Goal: Task Accomplishment & Management: Manage account settings

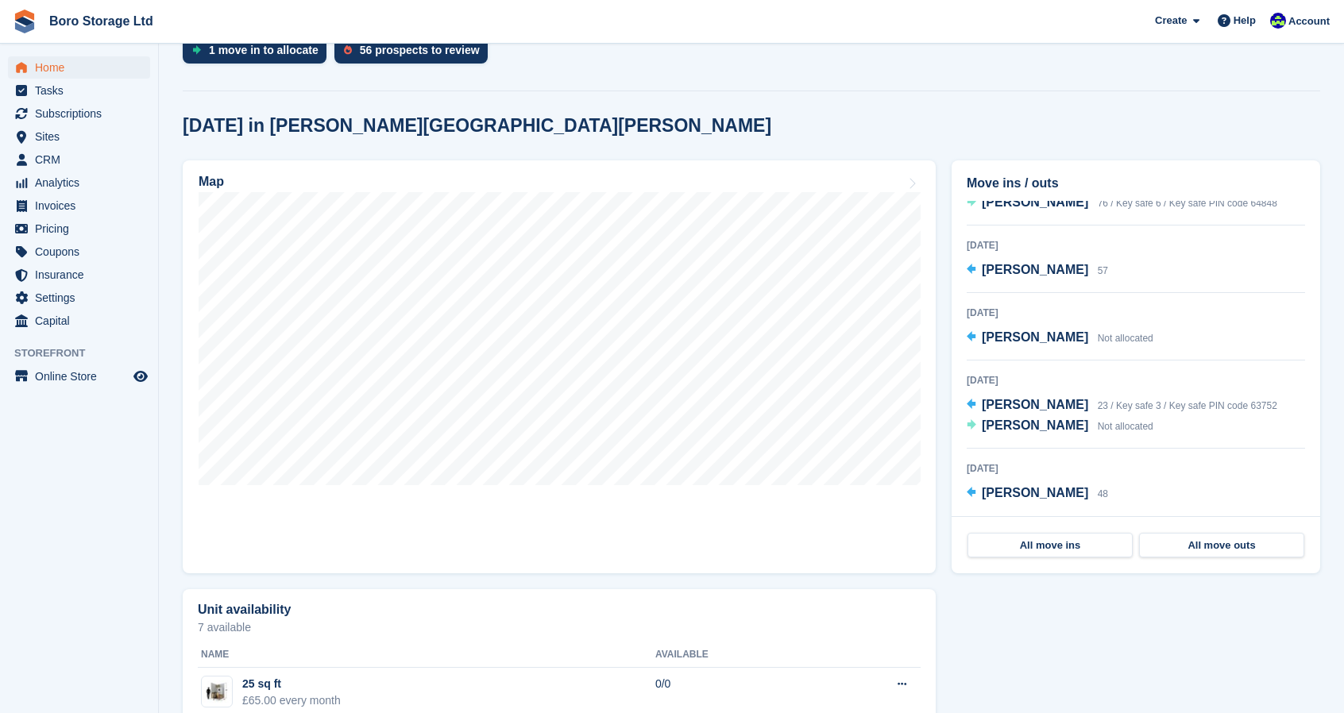
scroll to position [391, 0]
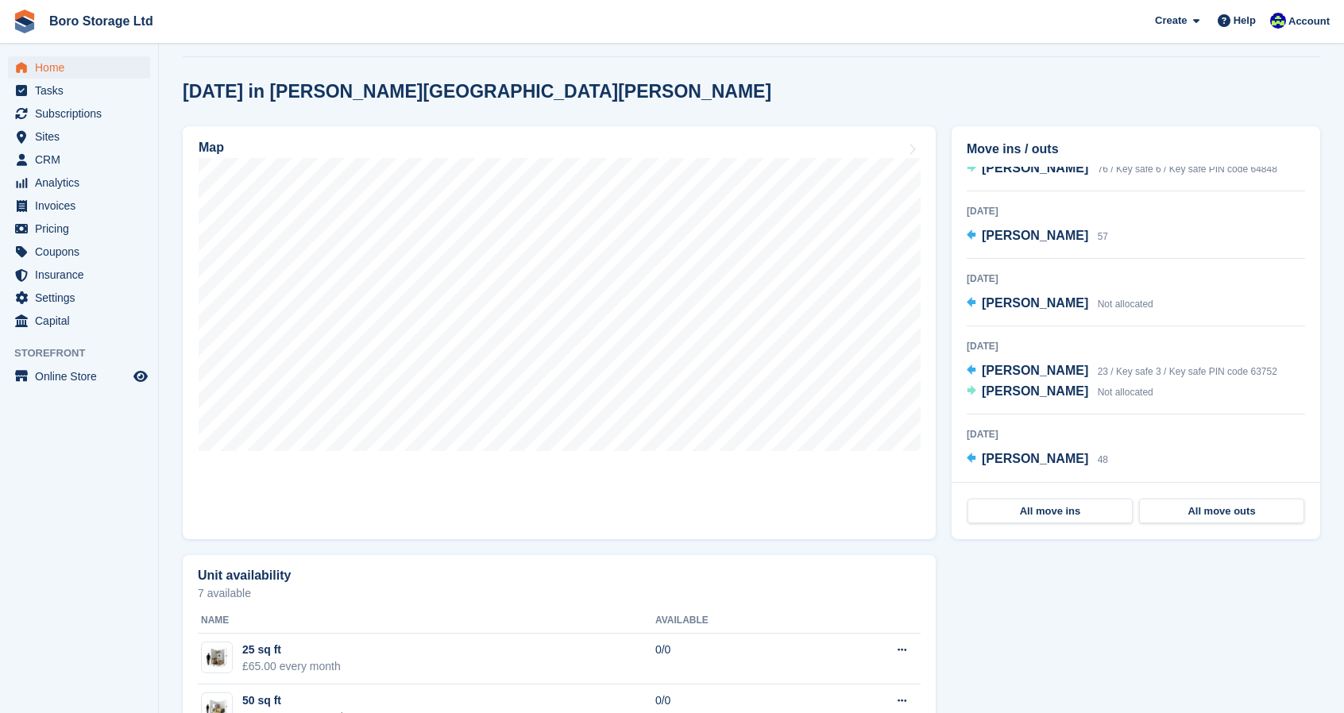
click at [1148, 428] on div "14 Oct 2025" at bounding box center [1136, 434] width 338 height 14
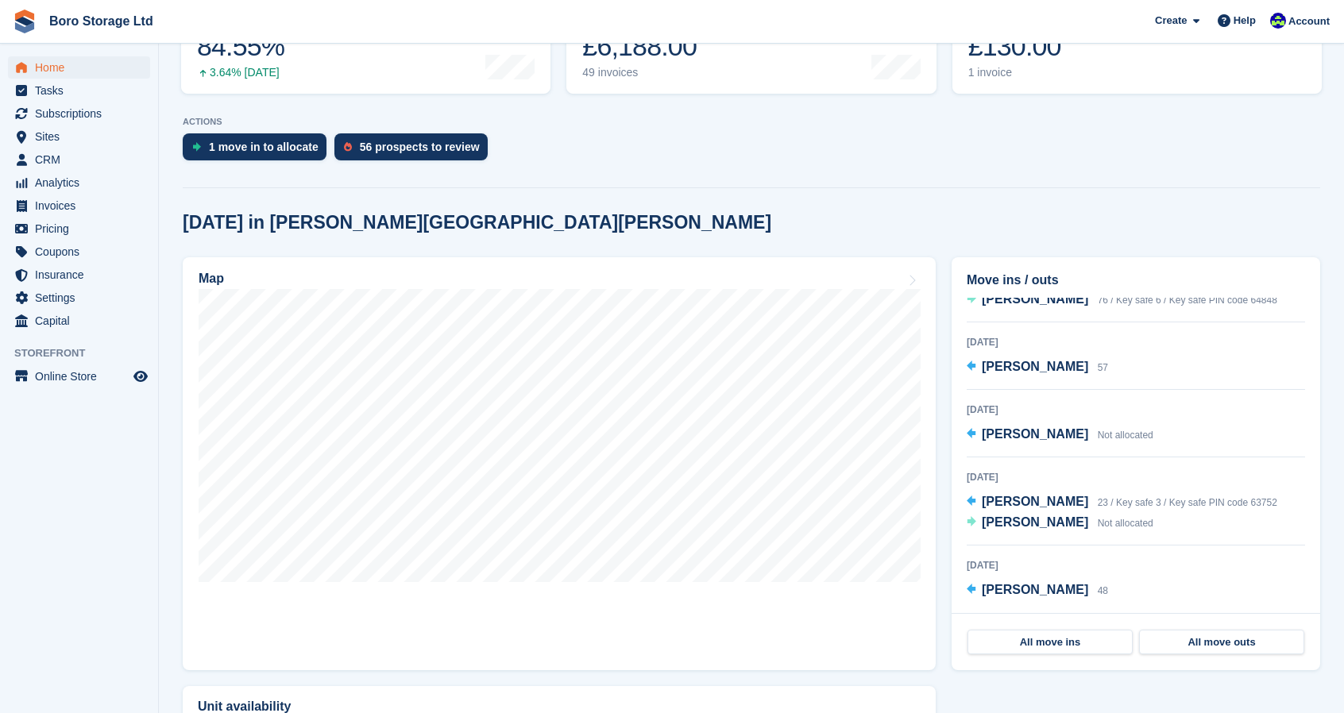
scroll to position [256, 0]
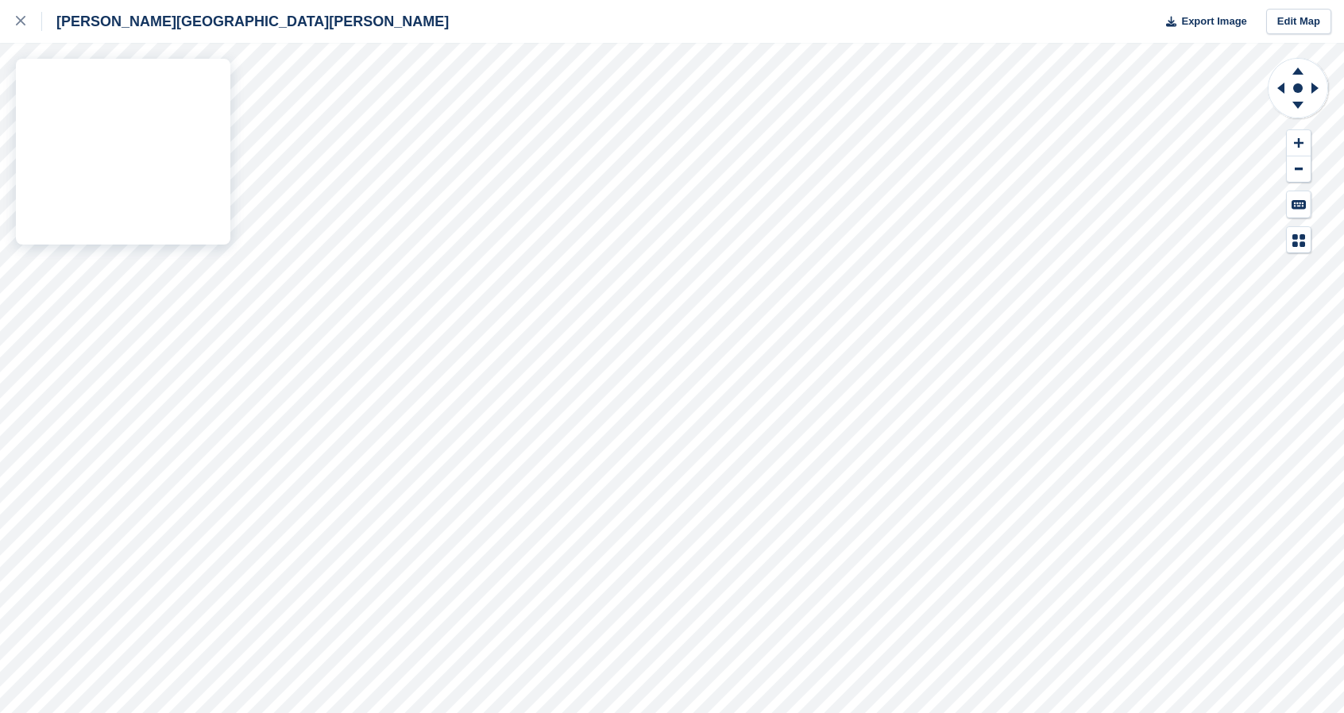
click at [151, 292] on div "Hopper Hill Road Export Image Edit Map" at bounding box center [672, 356] width 1344 height 713
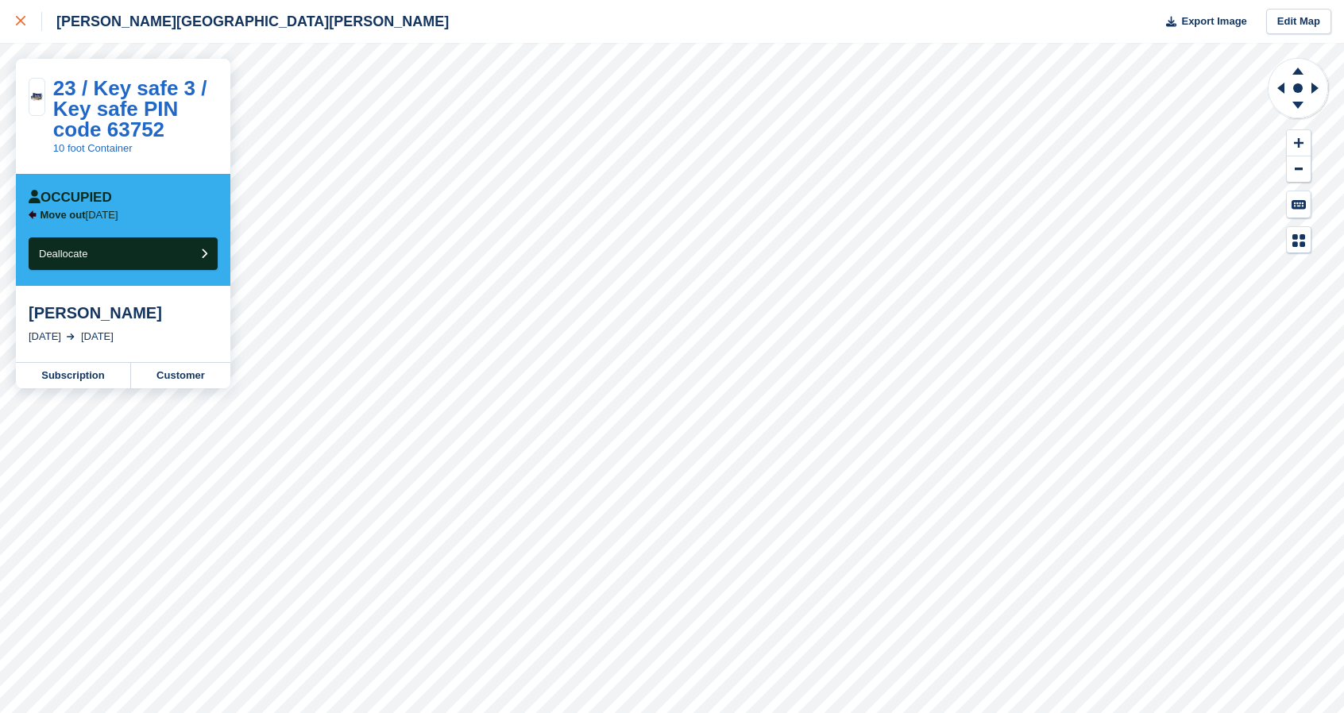
click at [30, 26] on div at bounding box center [29, 21] width 26 height 19
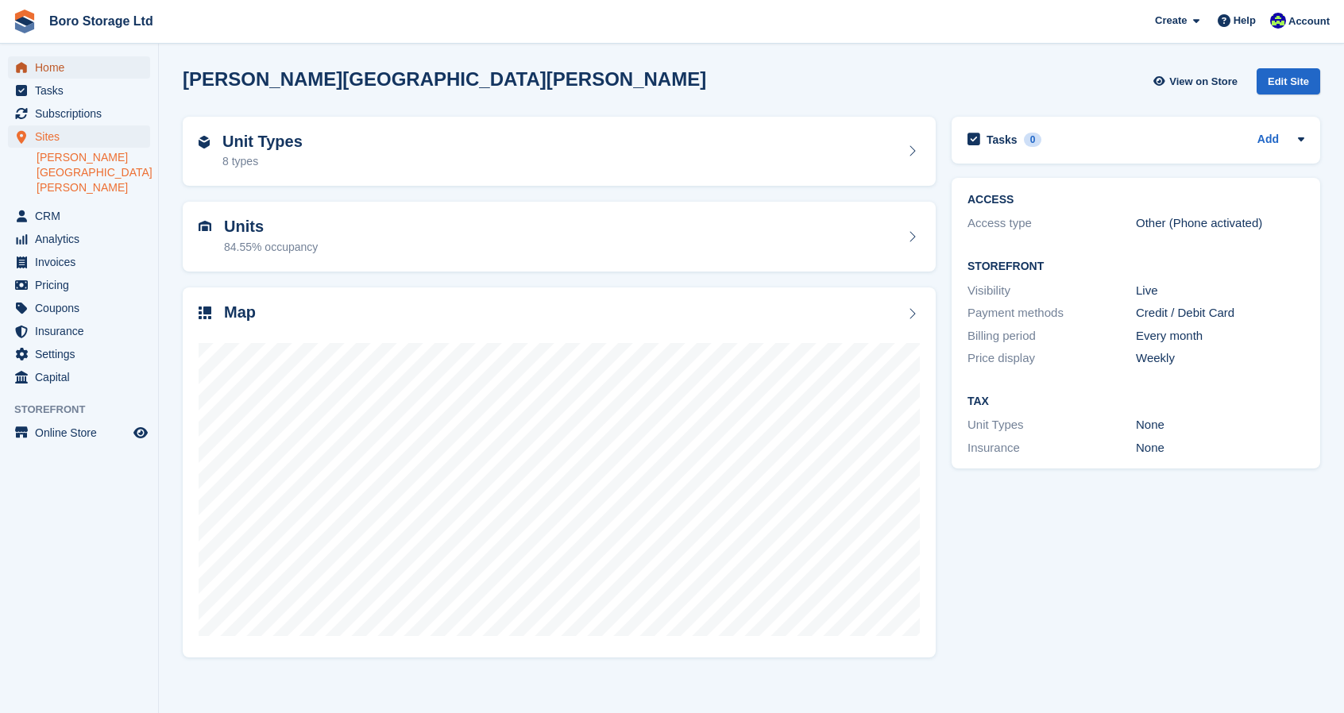
click at [52, 73] on span "Home" at bounding box center [82, 67] width 95 height 22
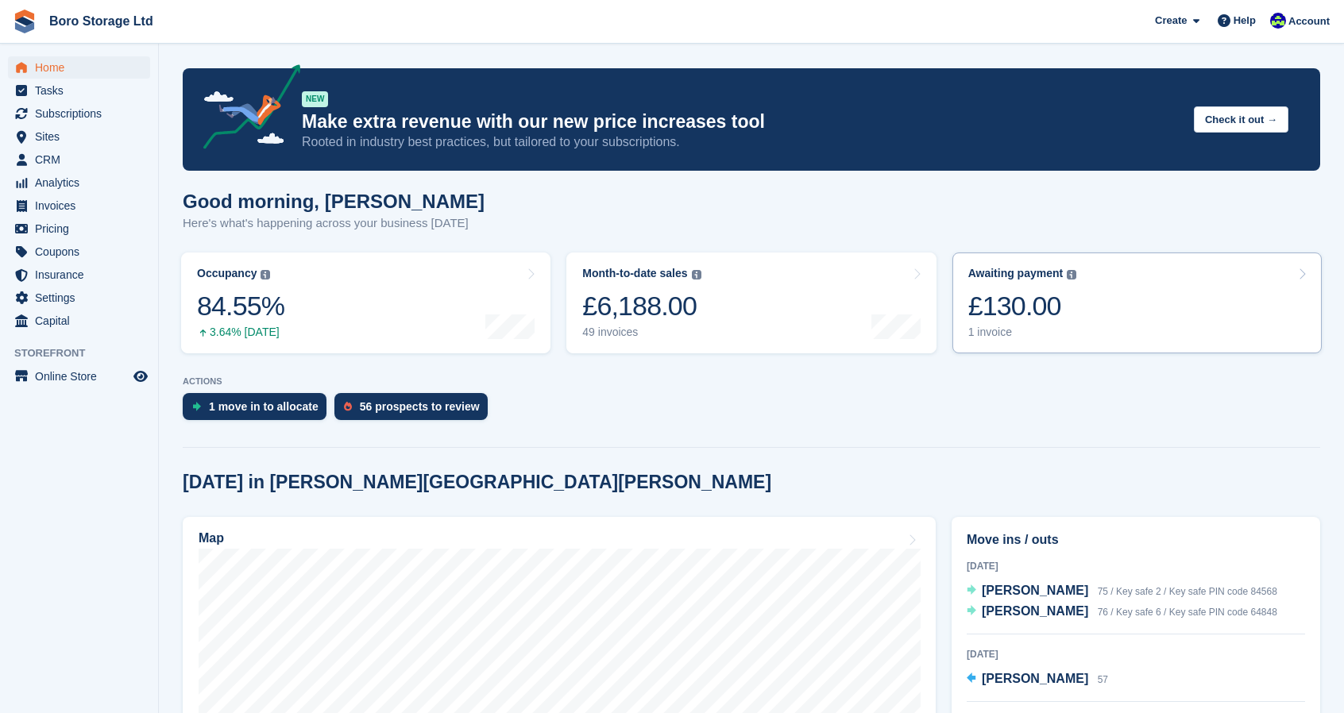
click at [995, 323] on div "£130.00" at bounding box center [1022, 306] width 109 height 33
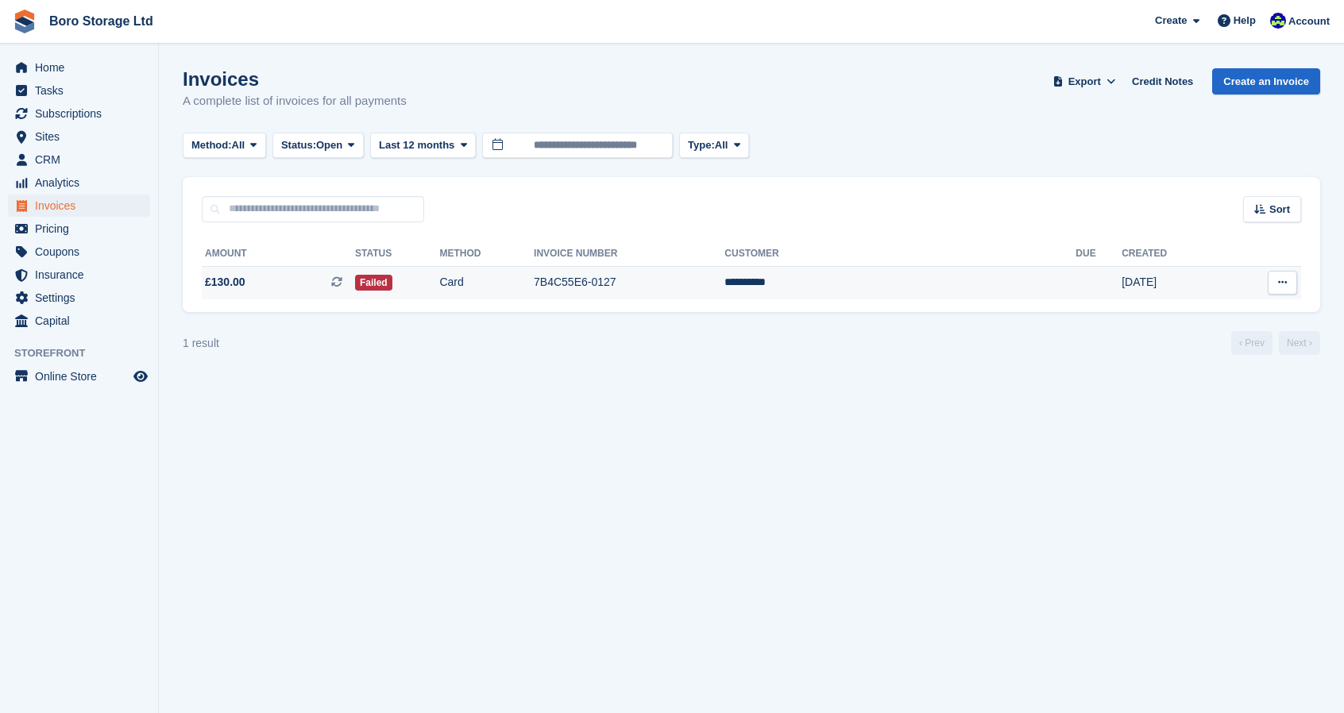
click at [911, 285] on td "**********" at bounding box center [899, 282] width 351 height 33
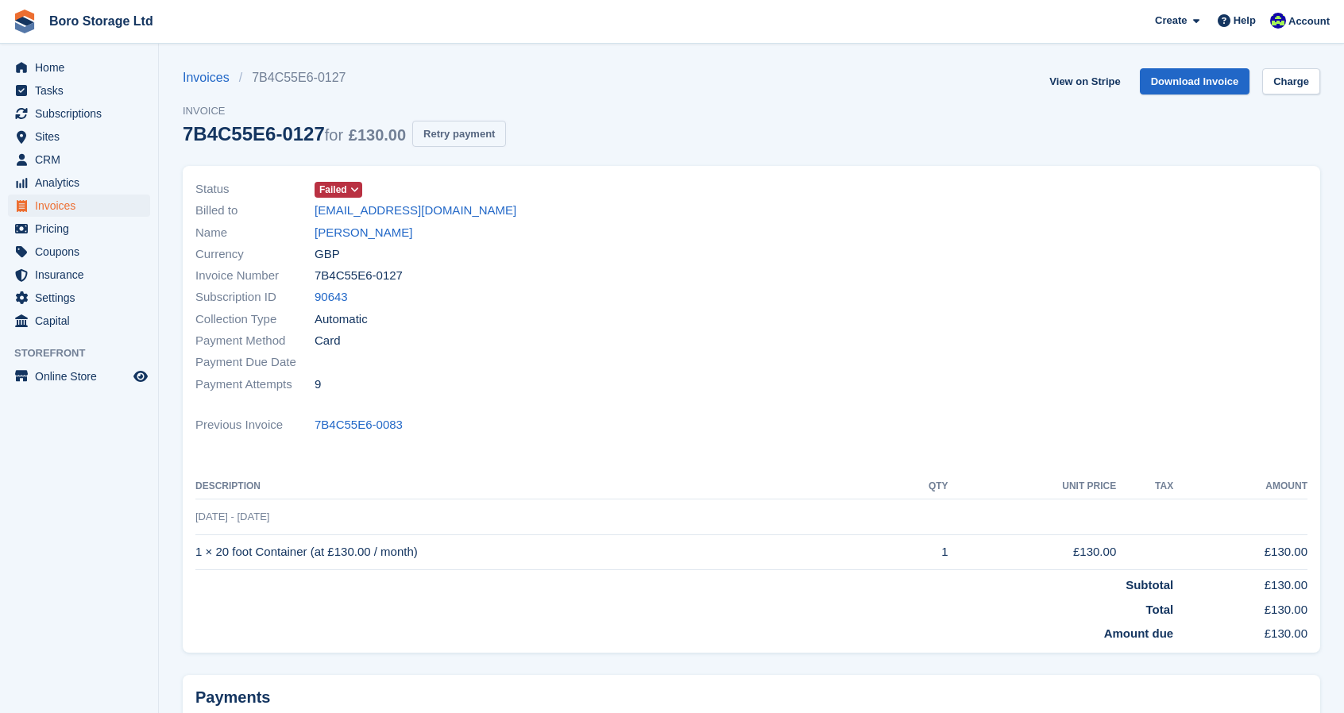
click at [442, 135] on button "Retry payment" at bounding box center [459, 134] width 94 height 26
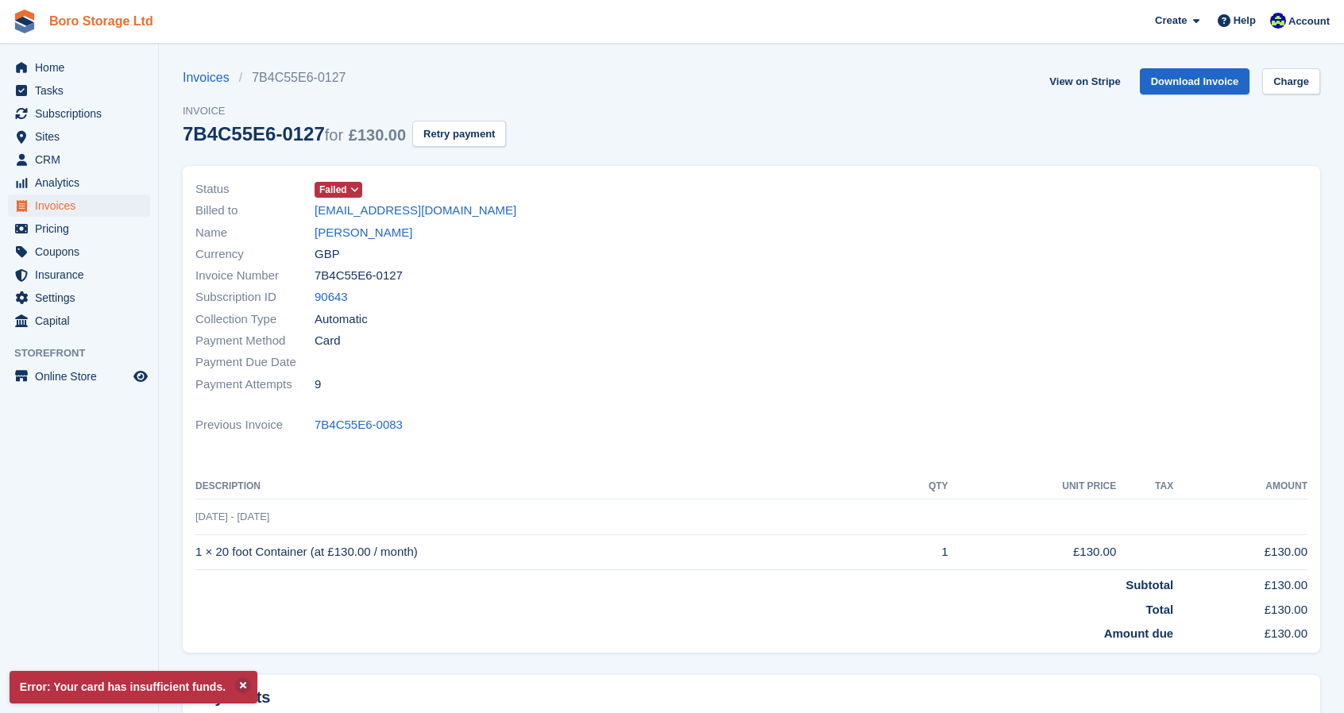
click at [135, 31] on link "Boro Storage Ltd" at bounding box center [101, 21] width 117 height 26
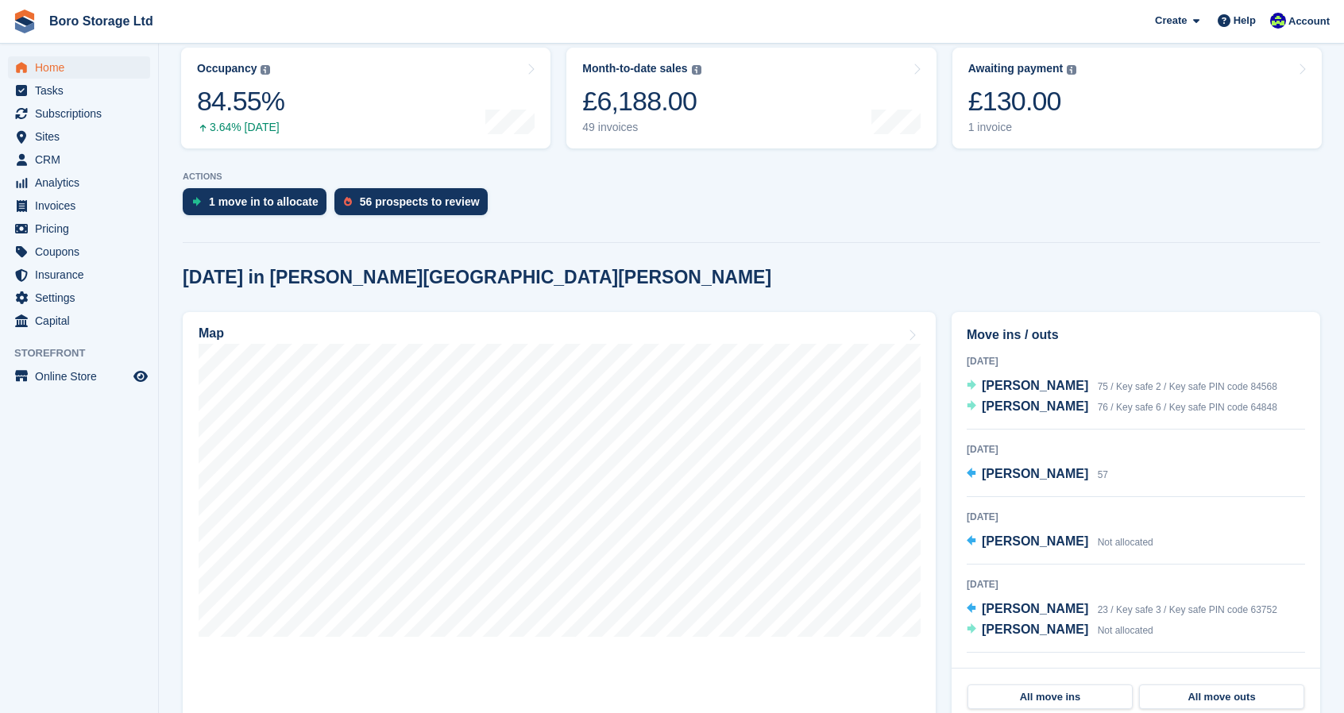
scroll to position [206, 0]
click at [988, 635] on span "[PERSON_NAME]" at bounding box center [1035, 629] width 106 height 14
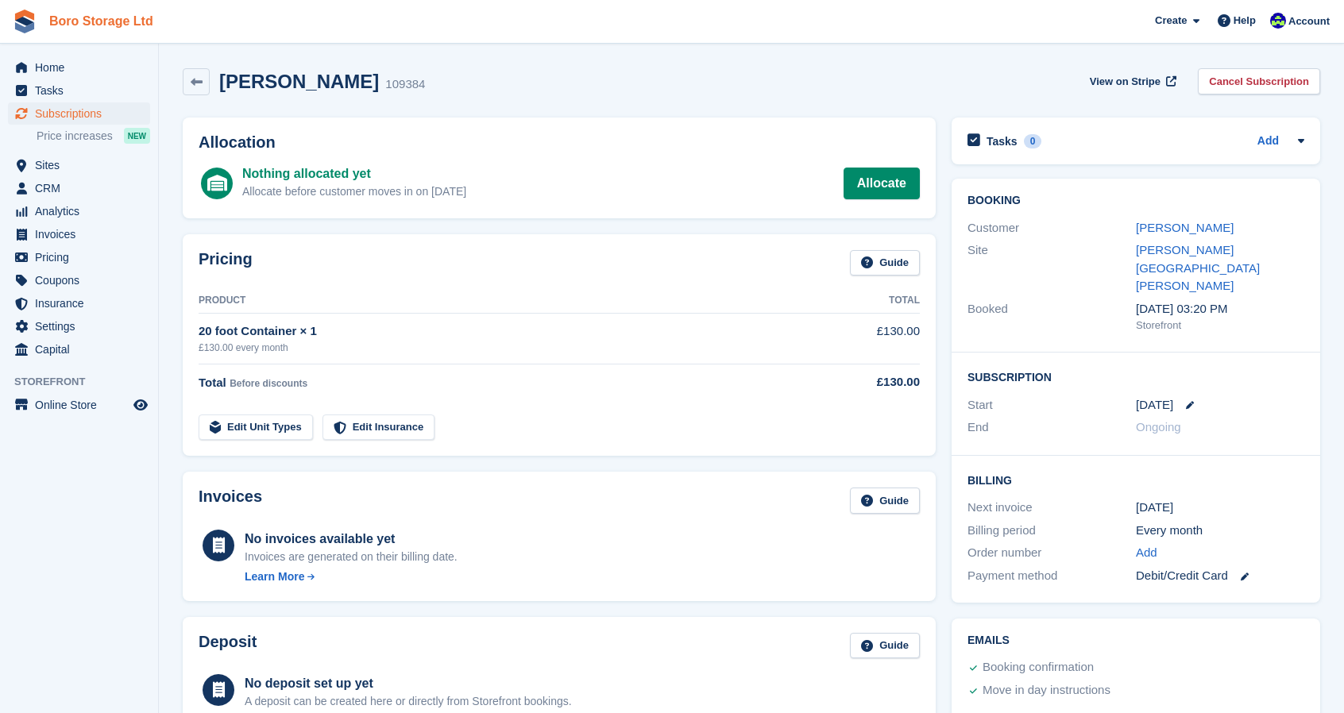
click at [75, 18] on link "Boro Storage Ltd" at bounding box center [101, 21] width 117 height 26
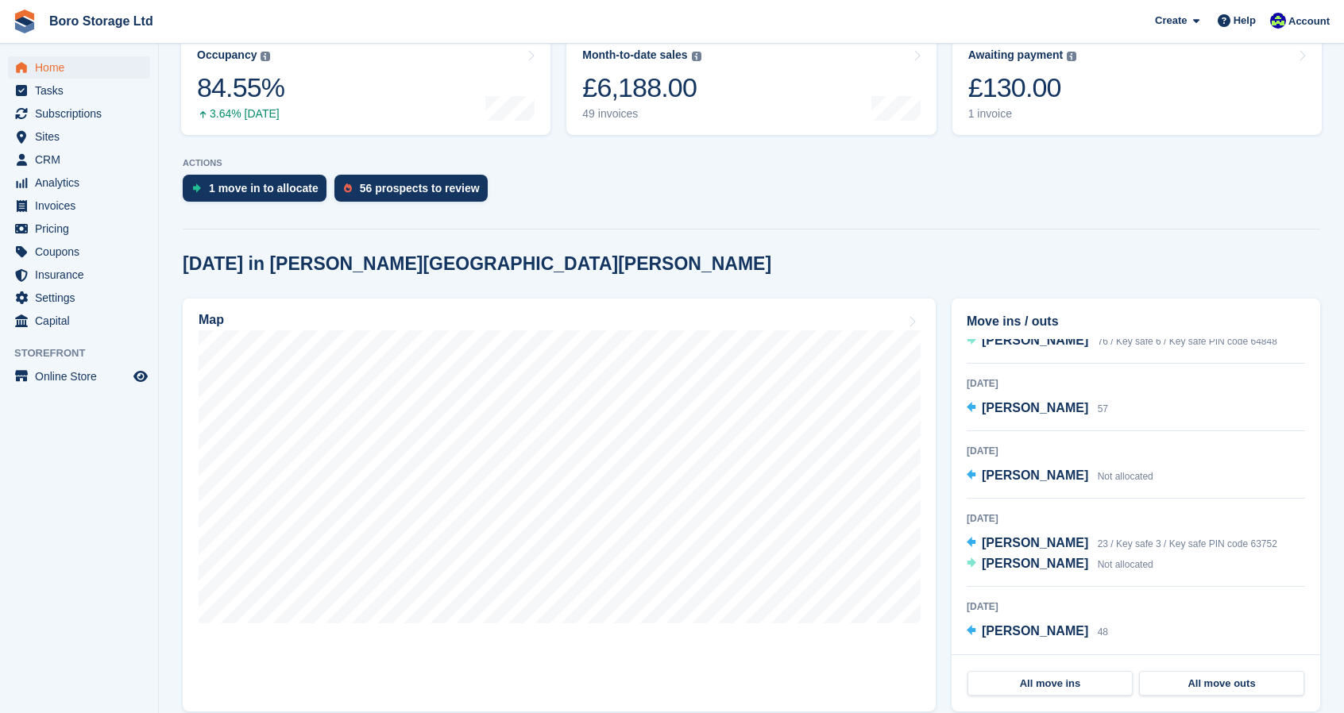
scroll to position [211, 0]
